Goal: Task Accomplishment & Management: Manage account settings

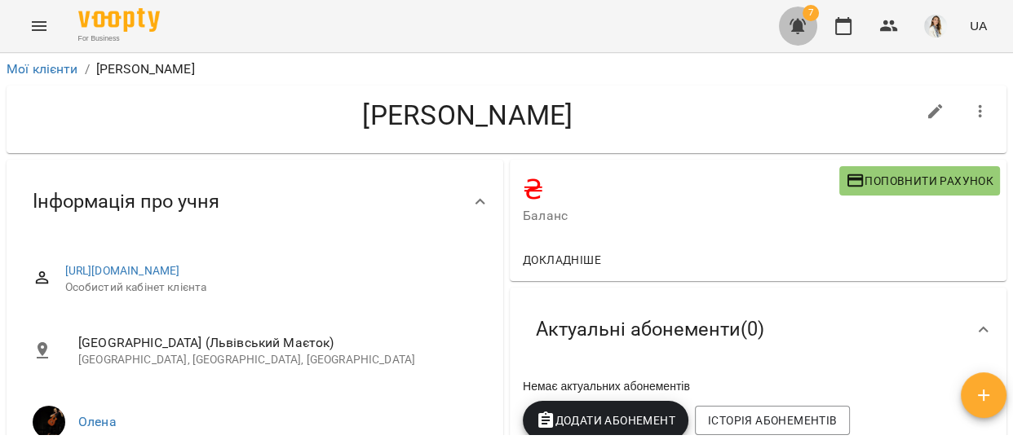
click at [797, 26] on icon "button" at bounding box center [797, 26] width 16 height 15
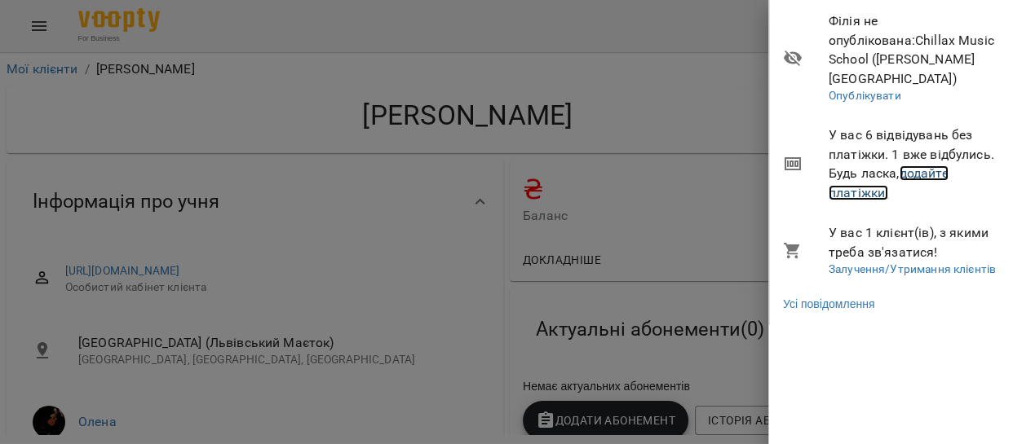
click at [927, 166] on link "додайте платіжки!" at bounding box center [888, 183] width 120 height 35
